Goal: Task Accomplishment & Management: Use online tool/utility

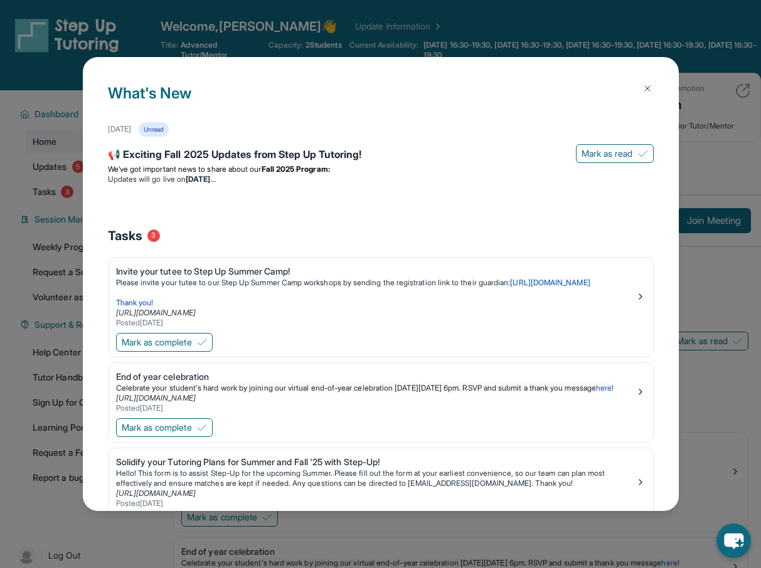
drag, startPoint x: 646, startPoint y: 87, endPoint x: 637, endPoint y: 128, distance: 42.5
click at [644, 85] on img at bounding box center [647, 88] width 10 height 10
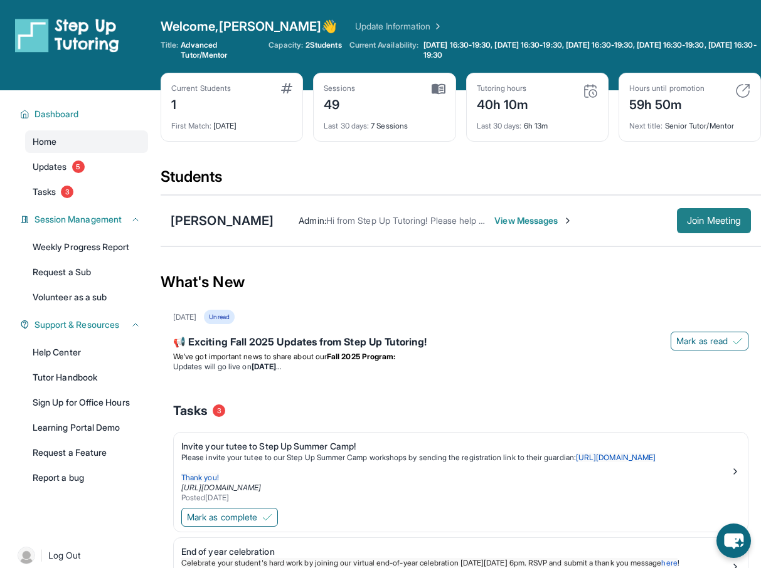
click at [708, 218] on span "Join Meeting" at bounding box center [714, 221] width 54 height 8
click at [699, 222] on span "Join Meeting" at bounding box center [714, 221] width 54 height 8
click at [710, 223] on span "Join Meeting" at bounding box center [714, 221] width 54 height 8
click at [509, 222] on span "View Messages" at bounding box center [533, 221] width 78 height 13
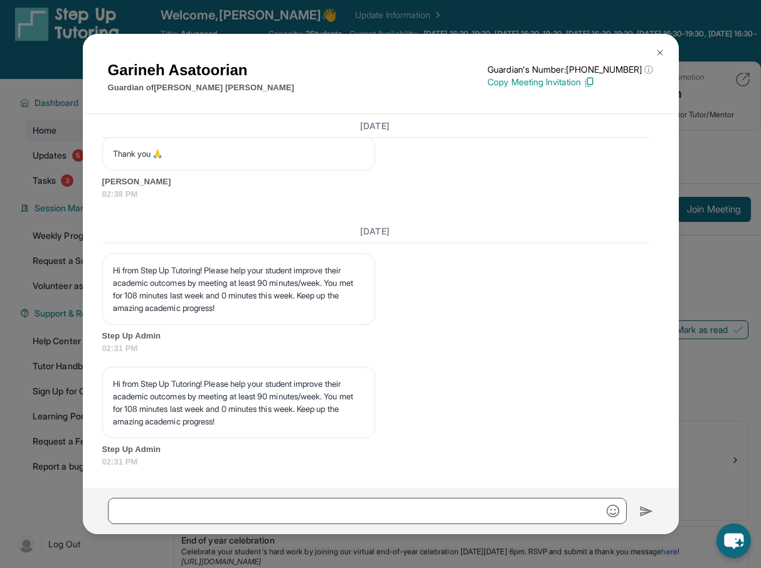
scroll to position [6, 0]
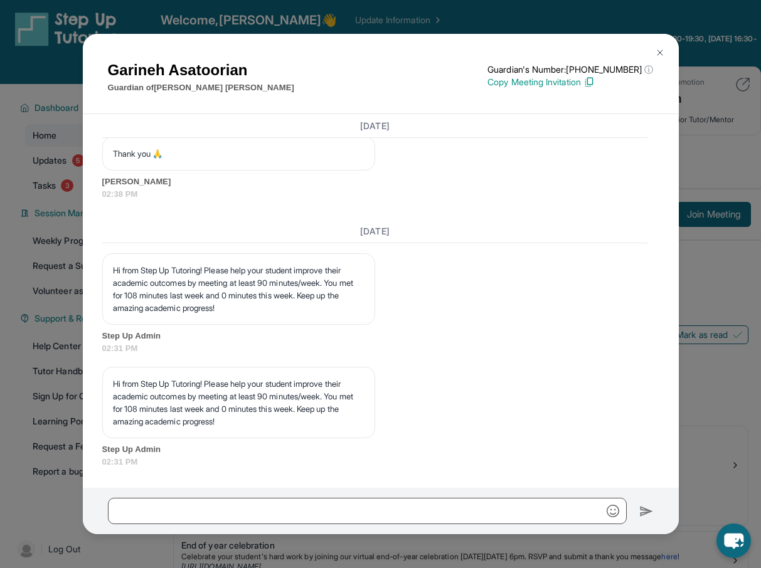
click at [662, 53] on img at bounding box center [660, 53] width 10 height 10
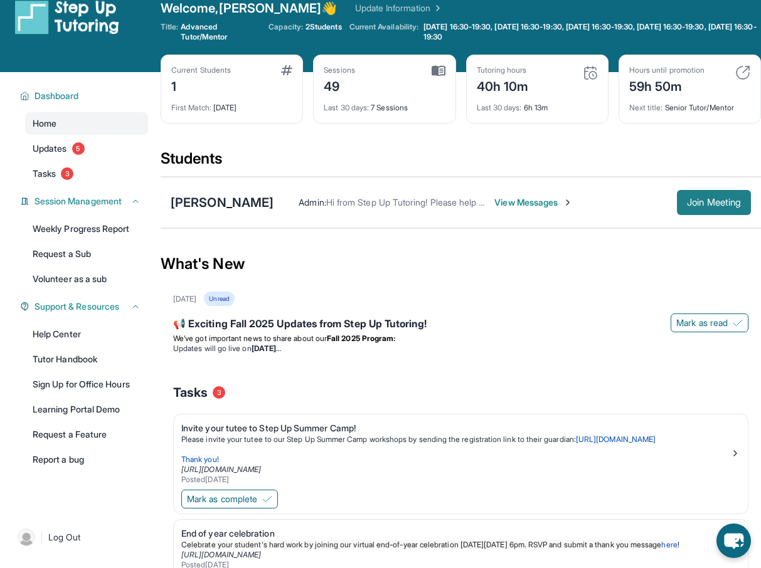
click at [715, 202] on span "Join Meeting" at bounding box center [714, 203] width 54 height 8
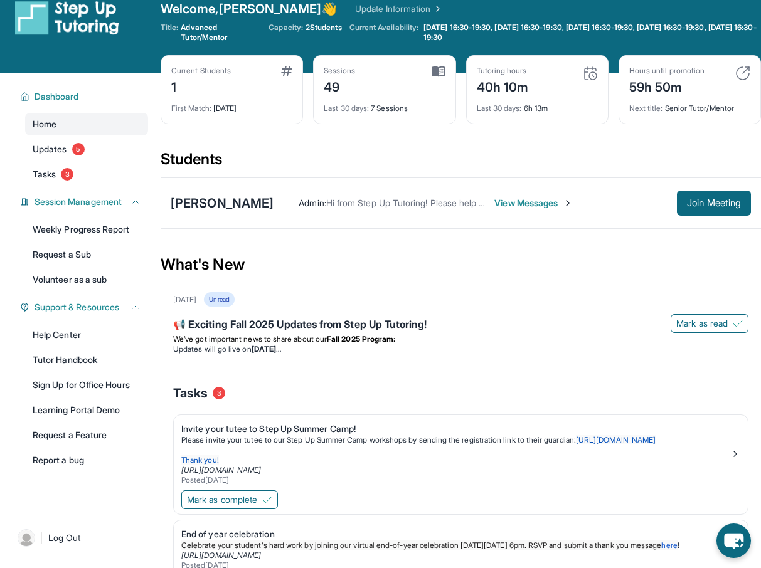
scroll to position [21, 0]
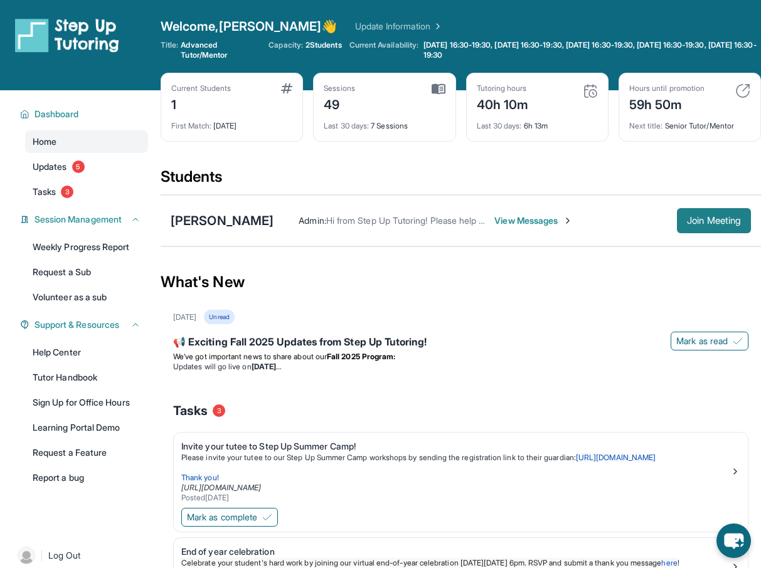
click at [697, 217] on span "Join Meeting" at bounding box center [714, 221] width 54 height 8
click at [77, 166] on span "5" at bounding box center [78, 167] width 13 height 13
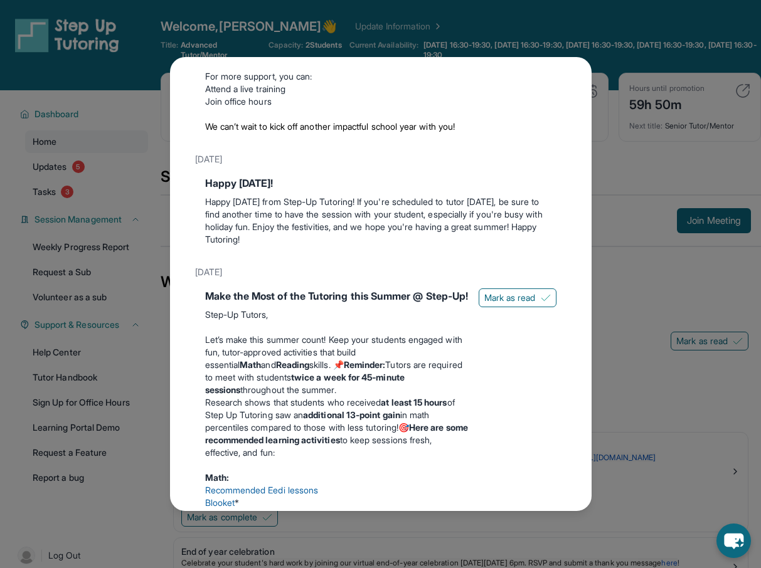
scroll to position [186, 0]
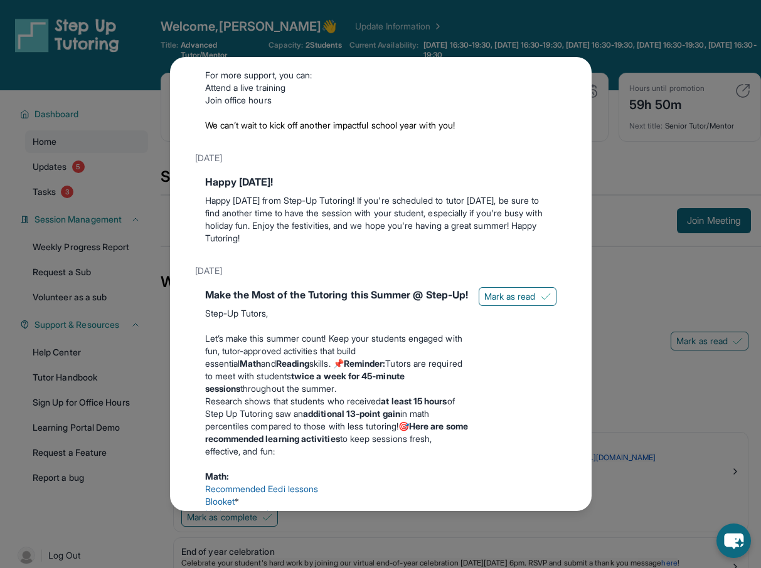
click at [98, 130] on div "Updates August 27th 📢 Exciting Fall 2025 Updates from Step Up Tutoring! We’ve g…" at bounding box center [380, 284] width 761 height 568
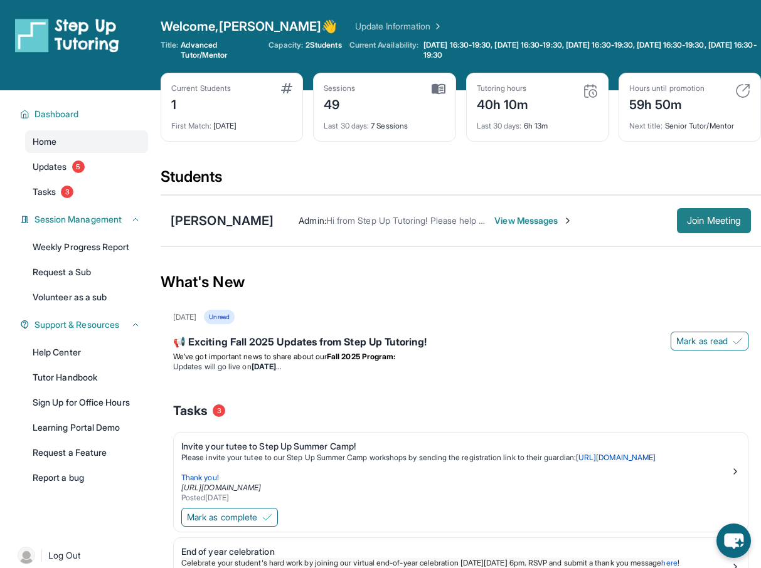
click at [713, 221] on span "Join Meeting" at bounding box center [714, 221] width 54 height 8
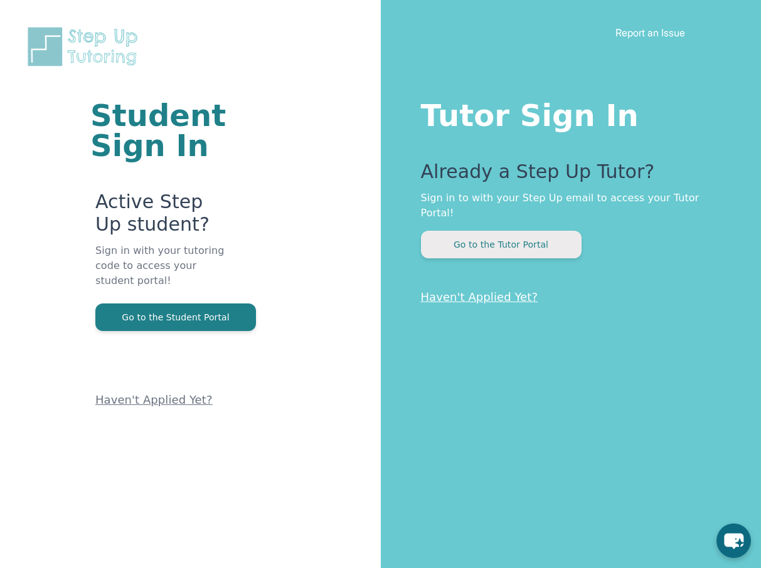
click at [480, 231] on button "Go to the Tutor Portal" at bounding box center [501, 245] width 161 height 28
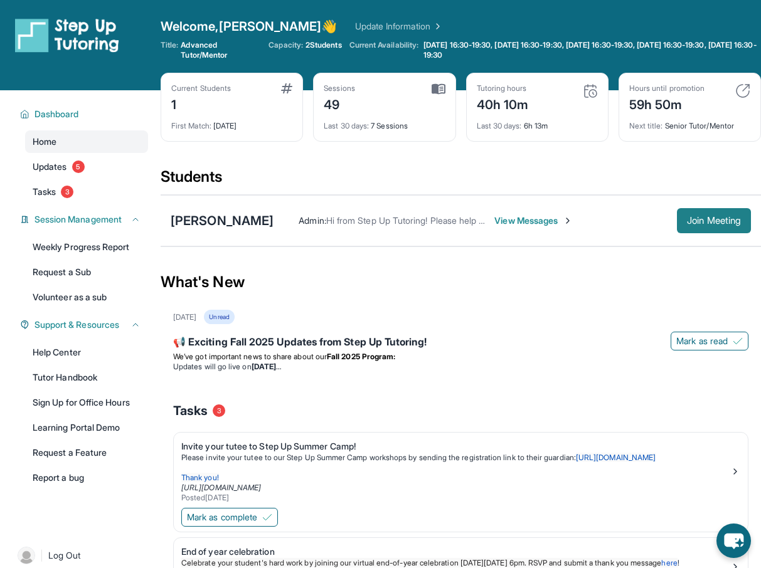
click at [715, 219] on span "Join Meeting" at bounding box center [714, 221] width 54 height 8
